Goal: Information Seeking & Learning: Check status

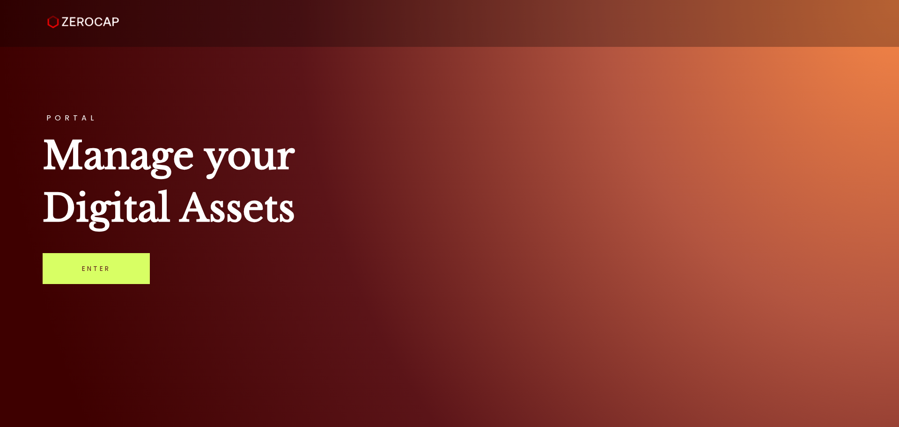
click at [100, 271] on link "Enter" at bounding box center [96, 268] width 107 height 31
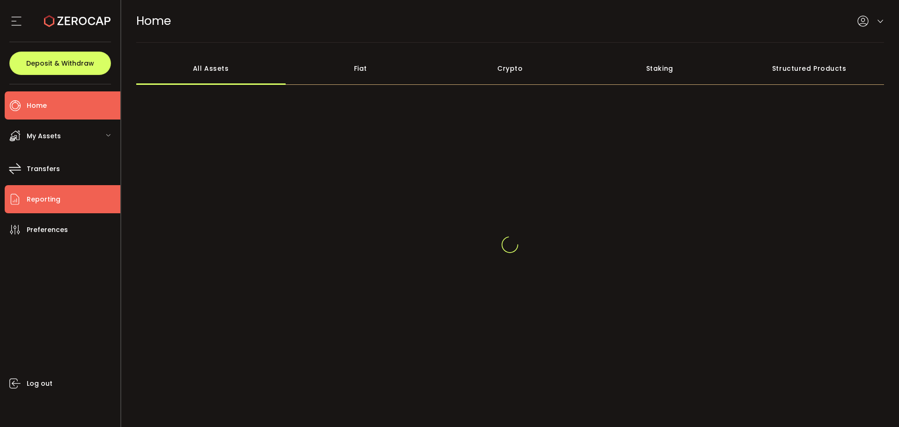
click at [47, 194] on span "Reporting" at bounding box center [44, 199] width 34 height 14
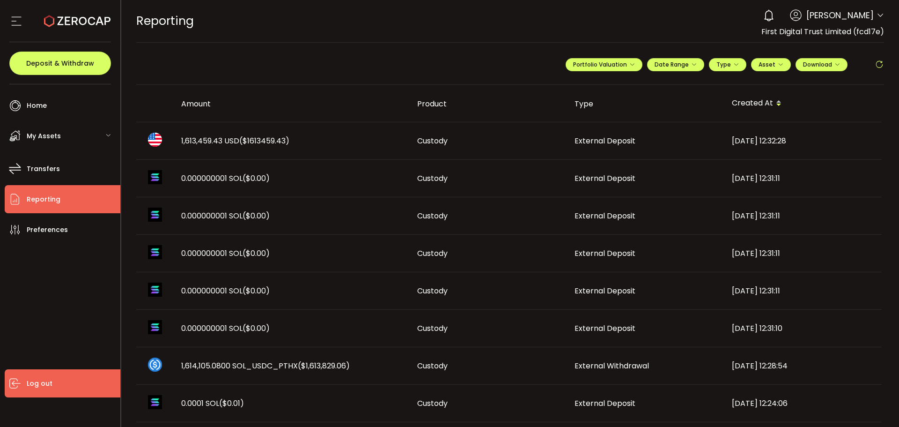
click at [97, 388] on li "Log out" at bounding box center [63, 383] width 116 height 28
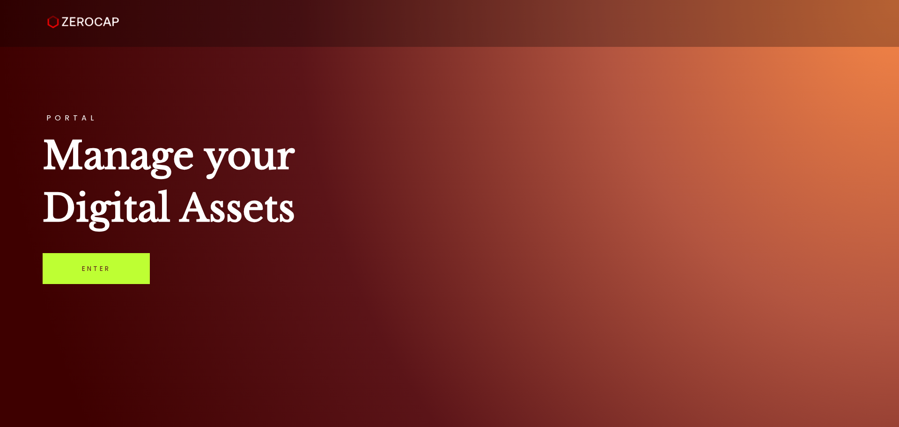
click at [118, 259] on link "Enter" at bounding box center [96, 268] width 107 height 31
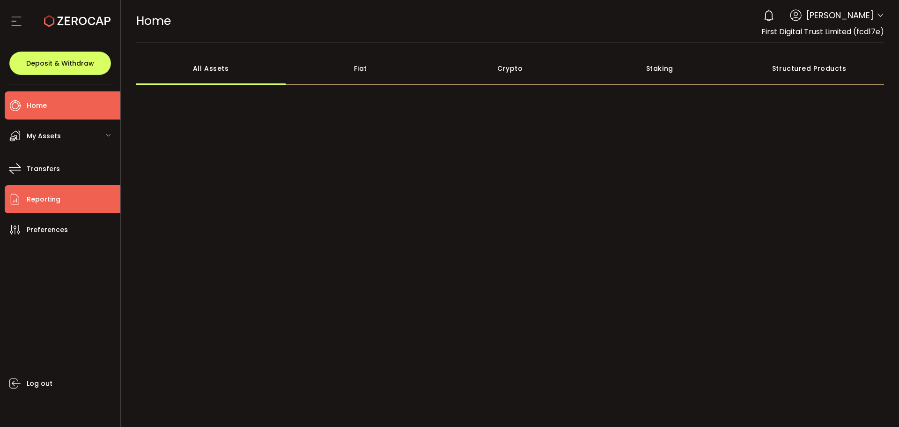
click at [32, 196] on span "Reporting" at bounding box center [44, 199] width 34 height 14
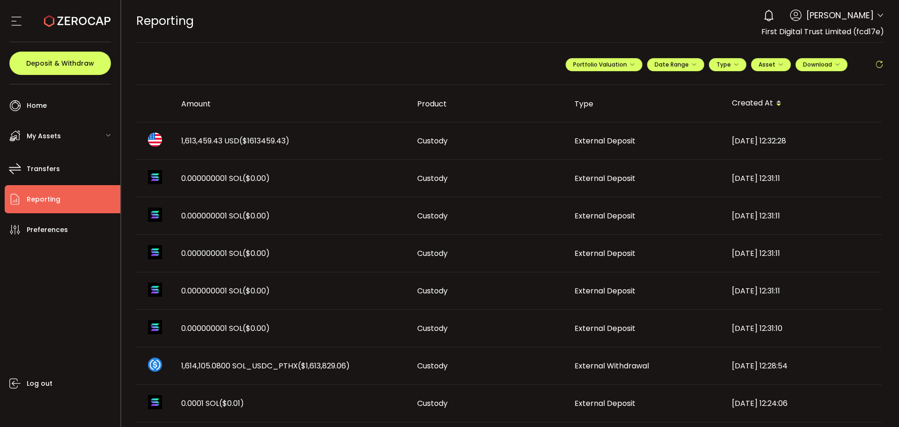
click at [269, 148] on td "1,613,459.43 USD ($1613459.43)" at bounding box center [292, 140] width 236 height 37
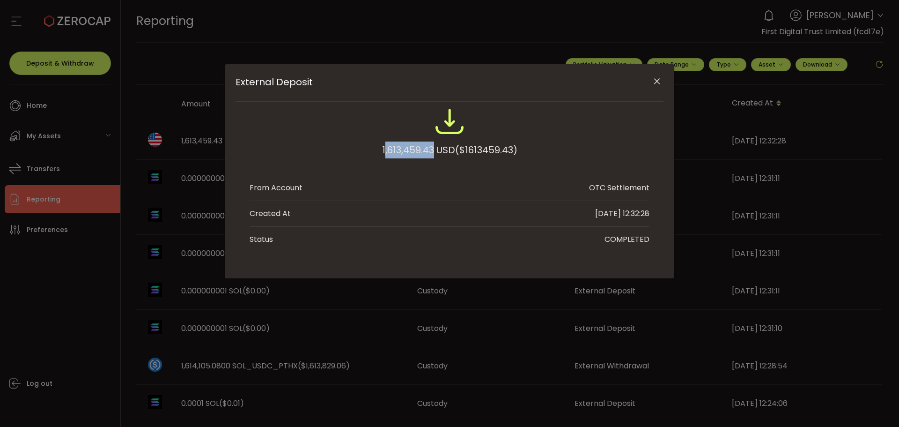
drag, startPoint x: 431, startPoint y: 152, endPoint x: 383, endPoint y: 149, distance: 48.8
click at [383, 149] on div "1,613,459.43 USD ($1613459.43)" at bounding box center [449, 149] width 135 height 17
drag, startPoint x: 380, startPoint y: 149, endPoint x: 431, endPoint y: 145, distance: 51.2
click at [431, 145] on div "1,613,459.43 USD ($1613459.43)" at bounding box center [449, 149] width 135 height 17
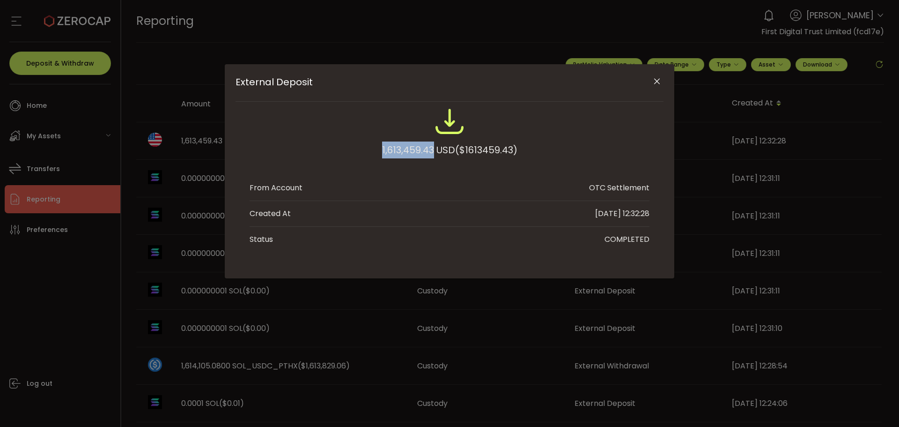
copy div "1,613,459.43"
